Goal: Book appointment/travel/reservation

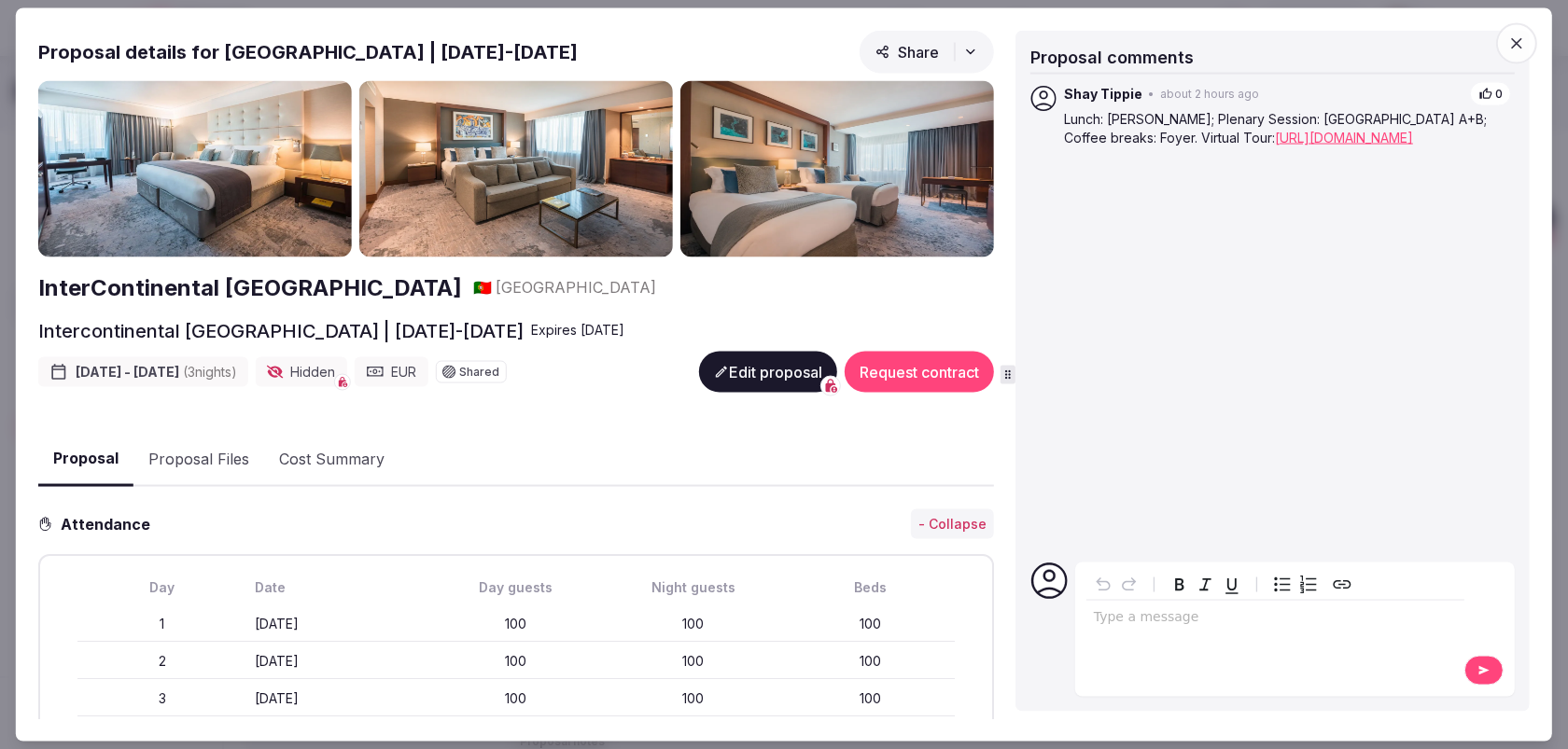
scroll to position [1432, 0]
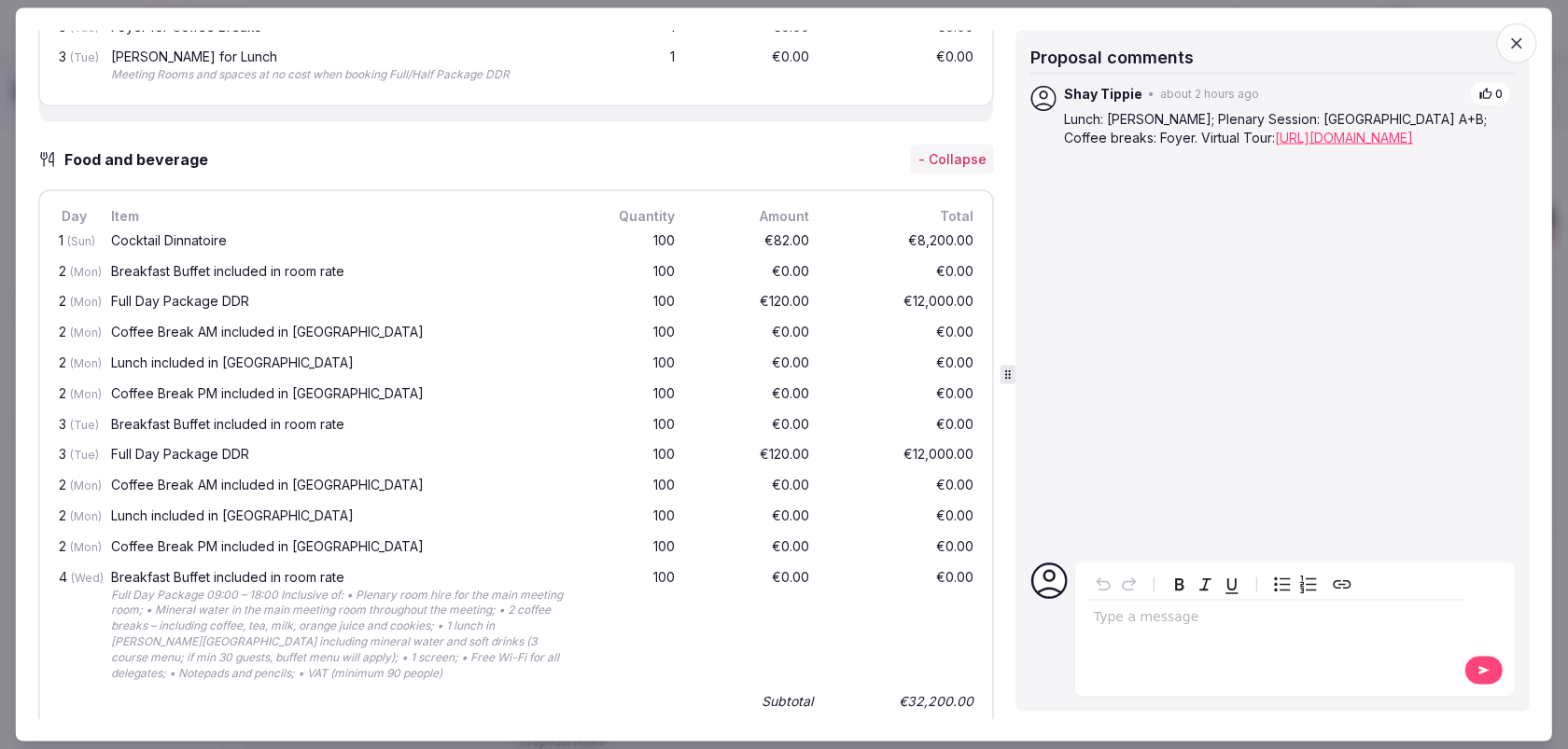
click at [1510, 29] on span "button" at bounding box center [1516, 42] width 41 height 41
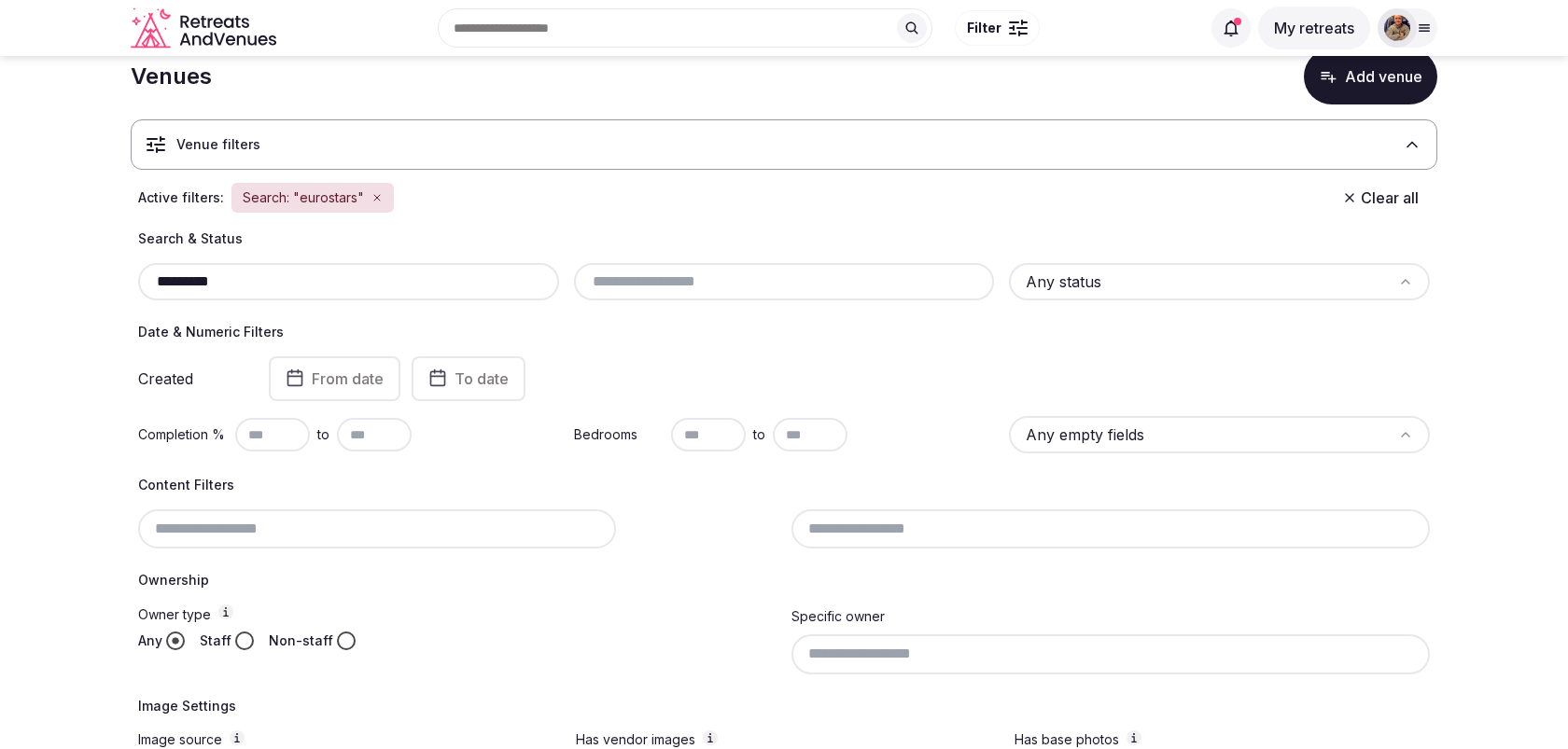
scroll to position [38, 0]
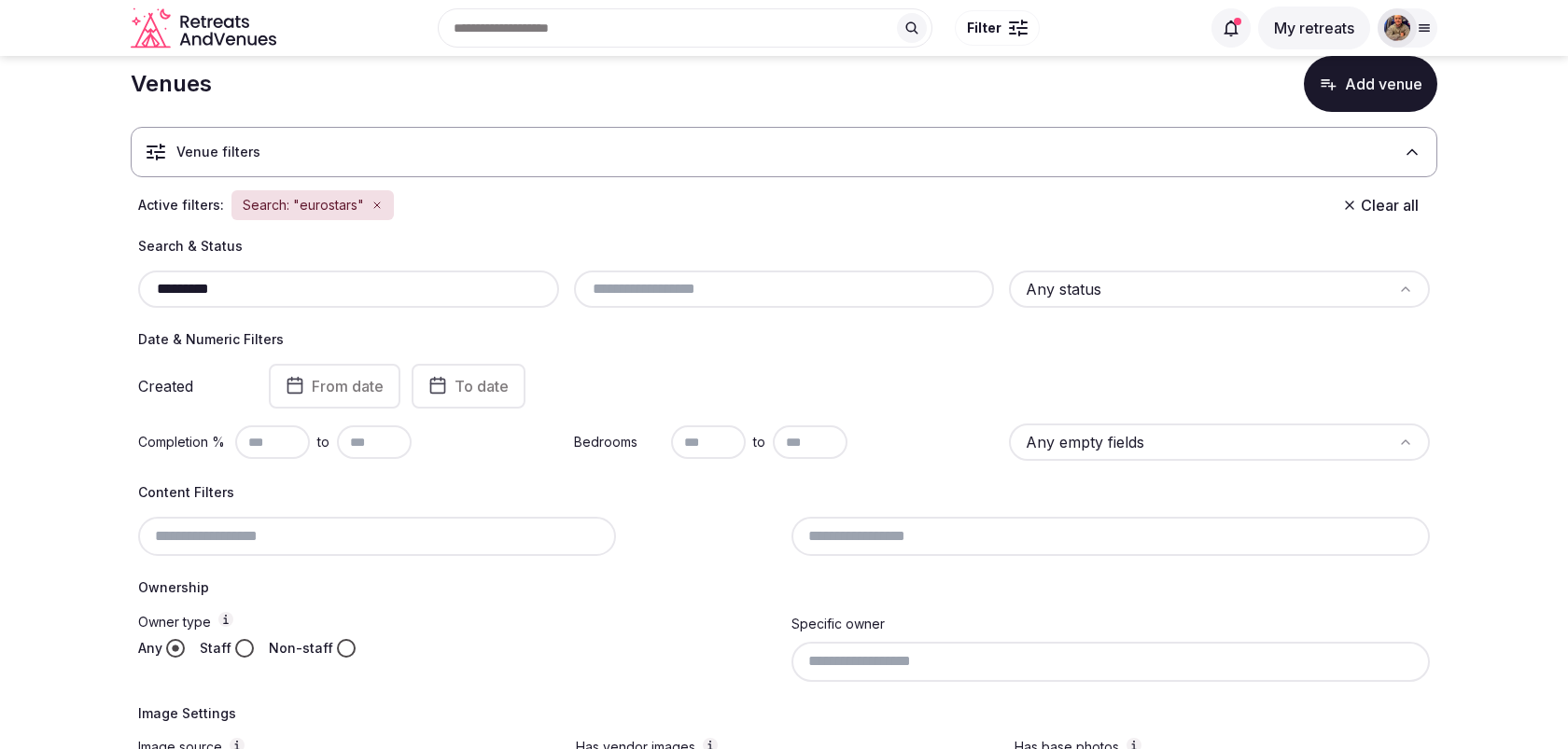
click at [781, 136] on div "Venue filters" at bounding box center [784, 152] width 1307 height 50
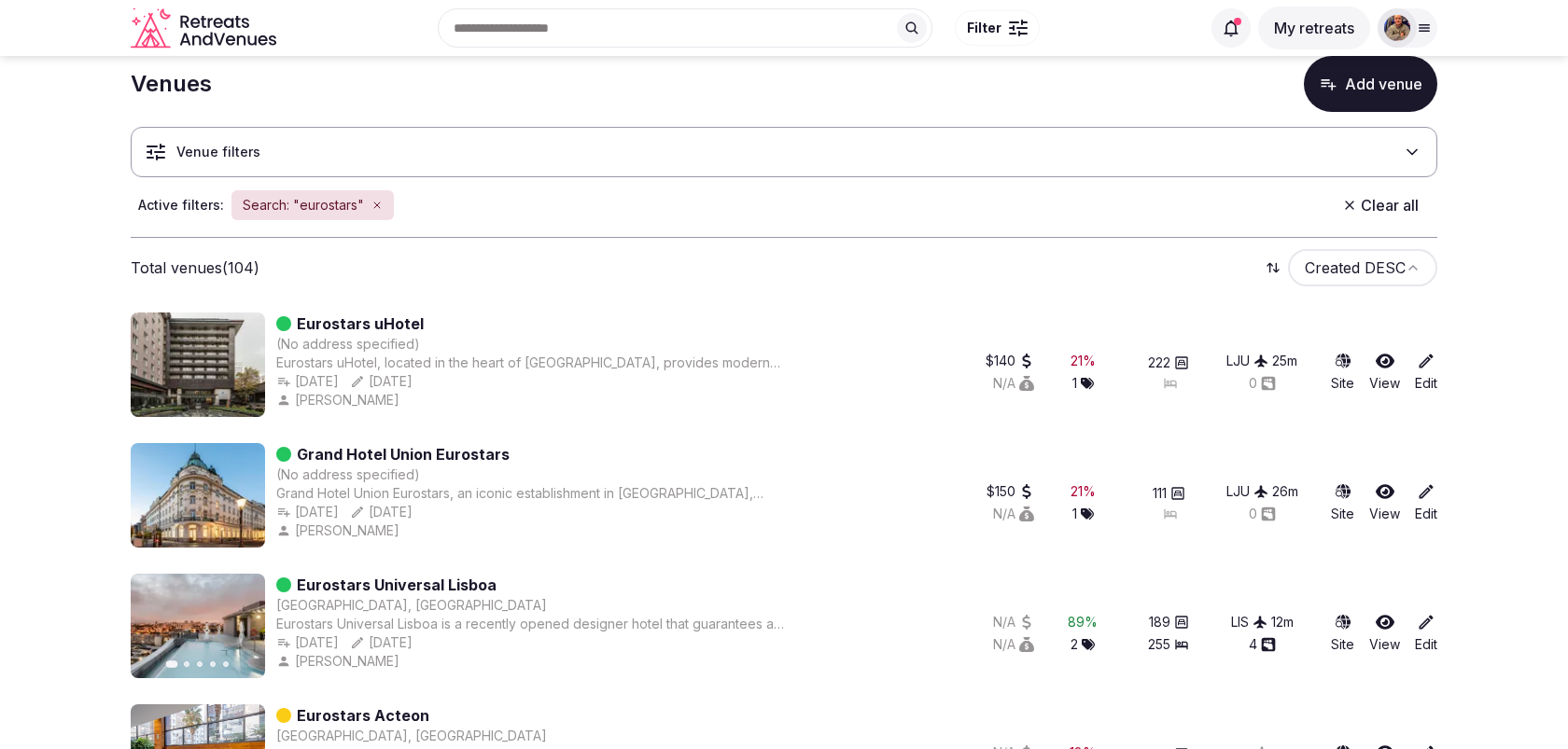
click at [782, 140] on div "Venue filters" at bounding box center [784, 152] width 1307 height 50
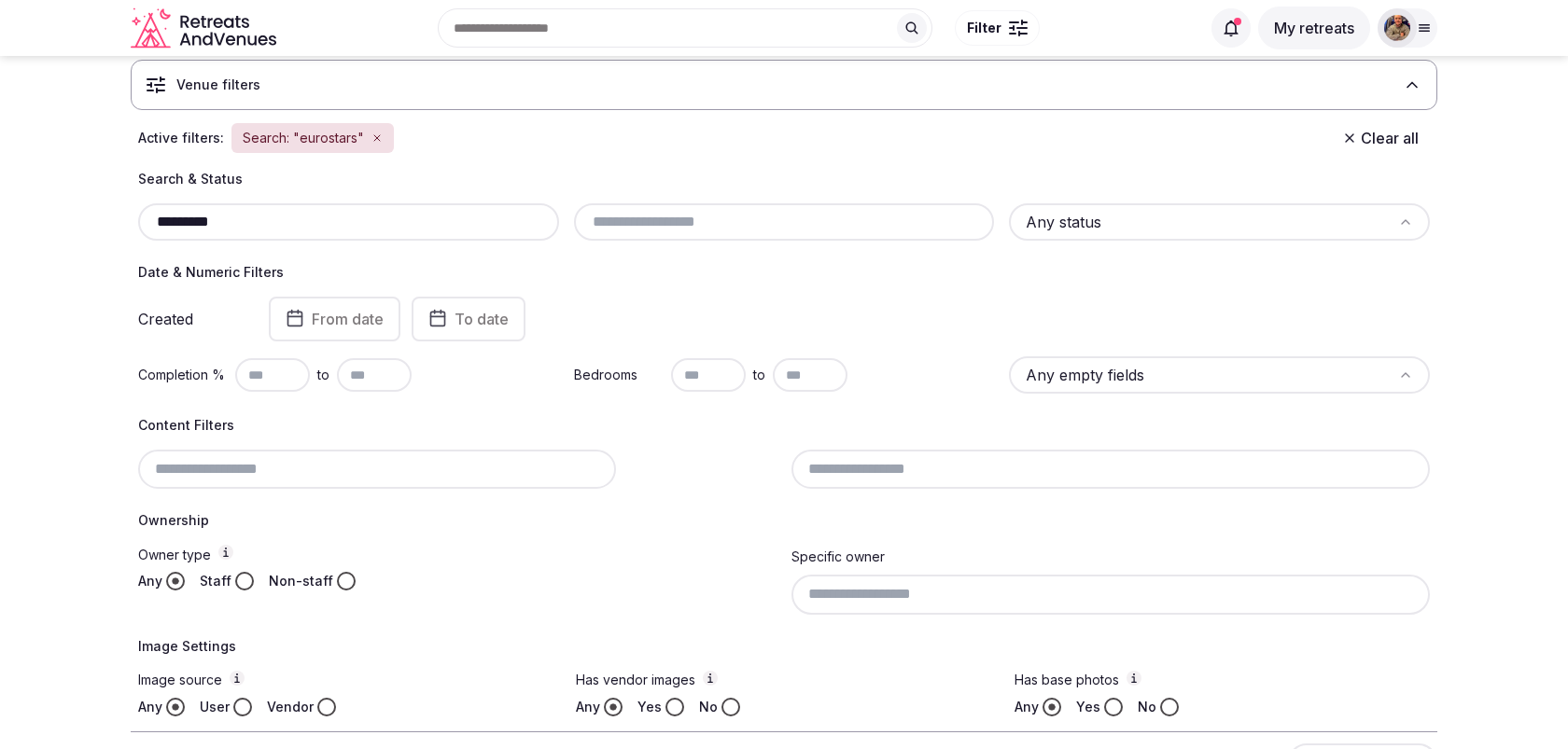
scroll to position [104, 0]
click at [881, 94] on div "Venue filters" at bounding box center [784, 86] width 1307 height 50
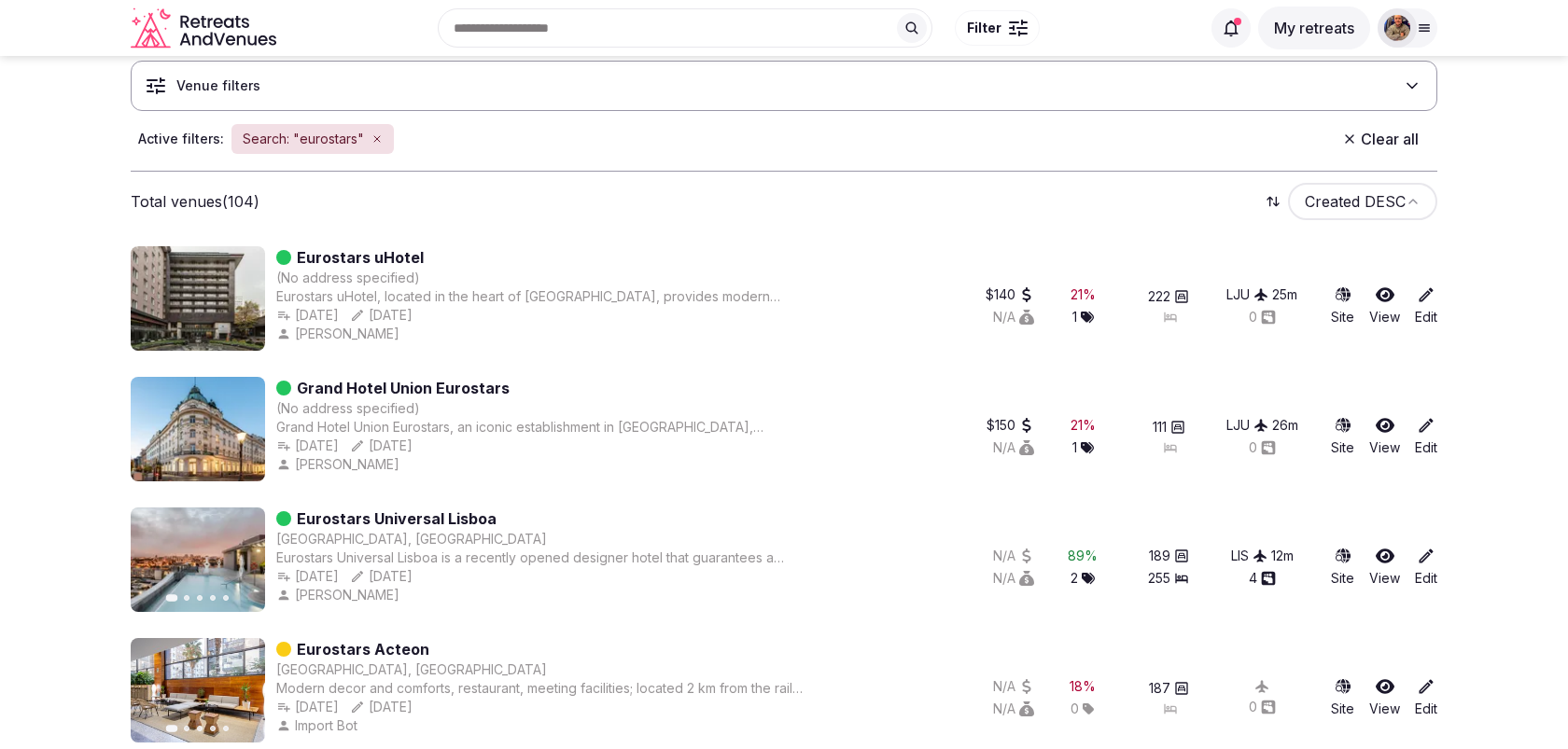
click at [881, 94] on div "Venue filters" at bounding box center [784, 86] width 1307 height 50
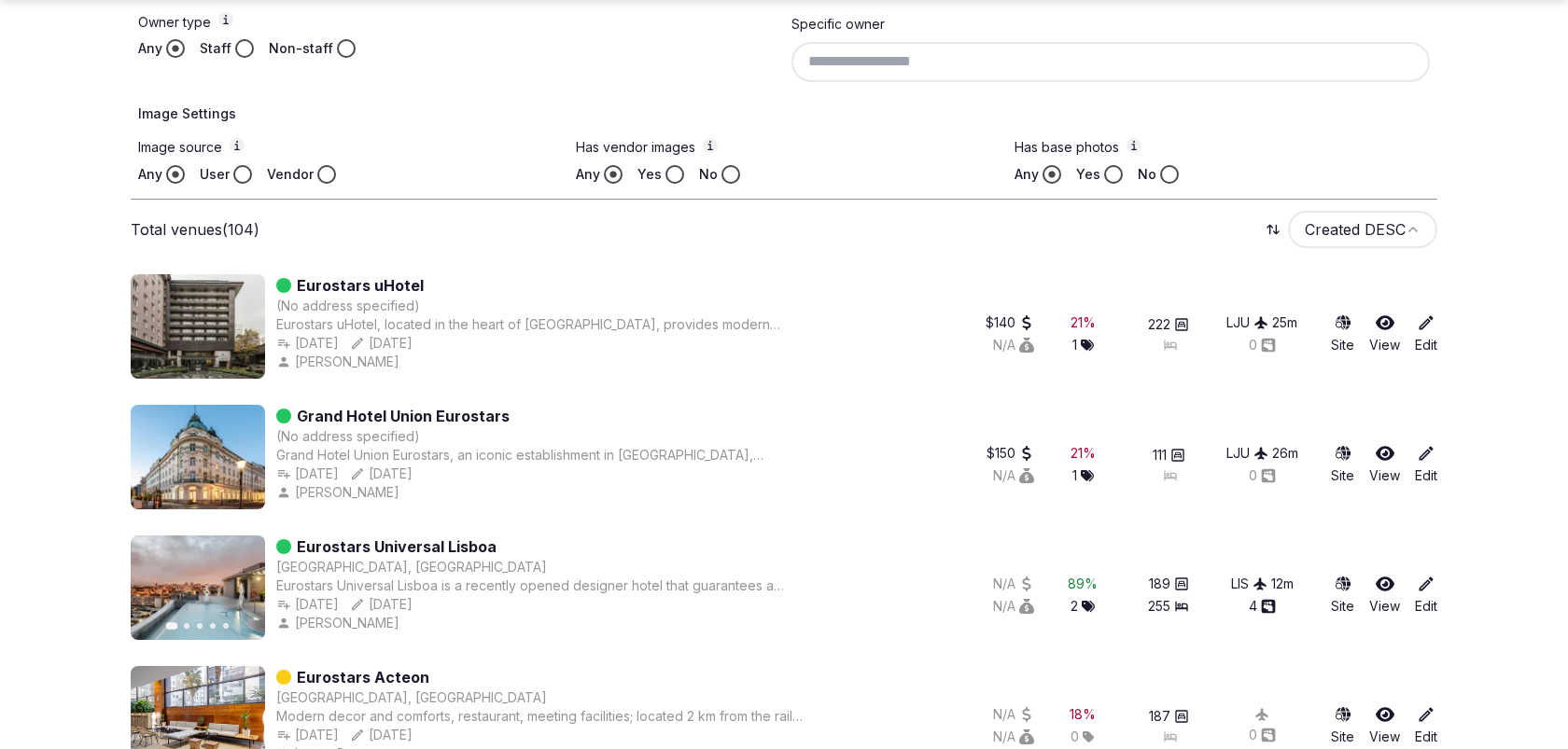
scroll to position [640, 0]
